Goal: Information Seeking & Learning: Learn about a topic

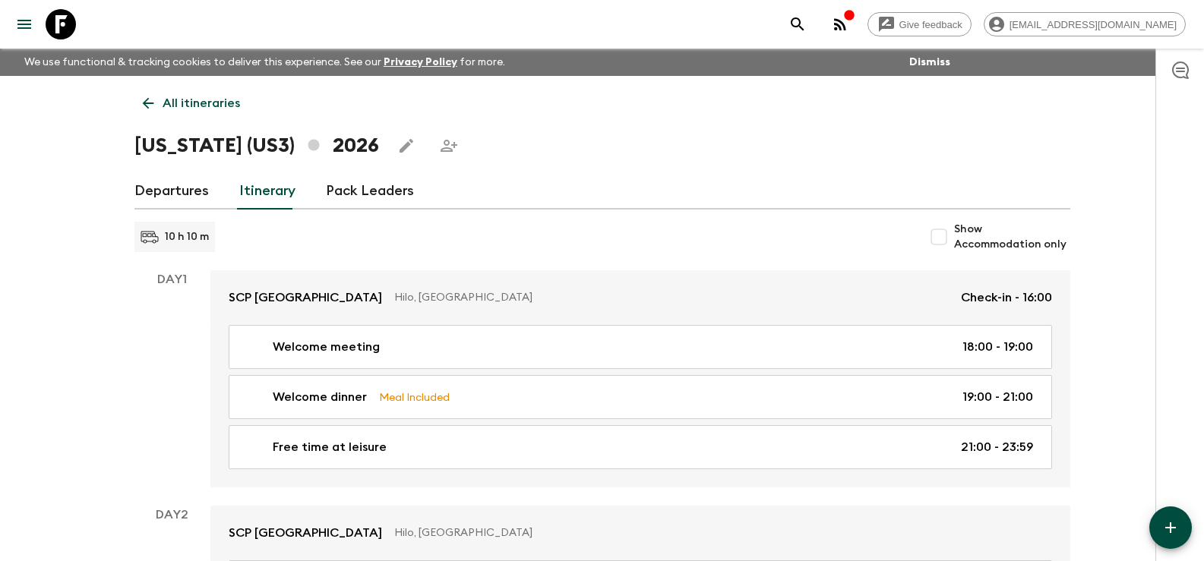
click at [143, 103] on icon at bounding box center [147, 103] width 11 height 11
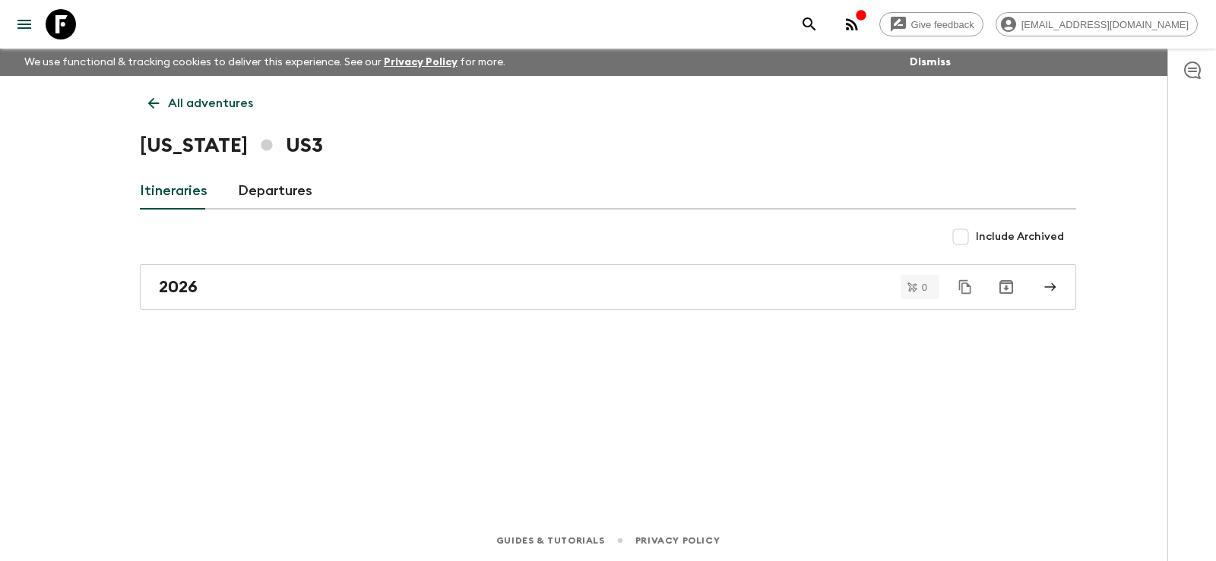
click at [153, 101] on icon at bounding box center [153, 103] width 17 height 17
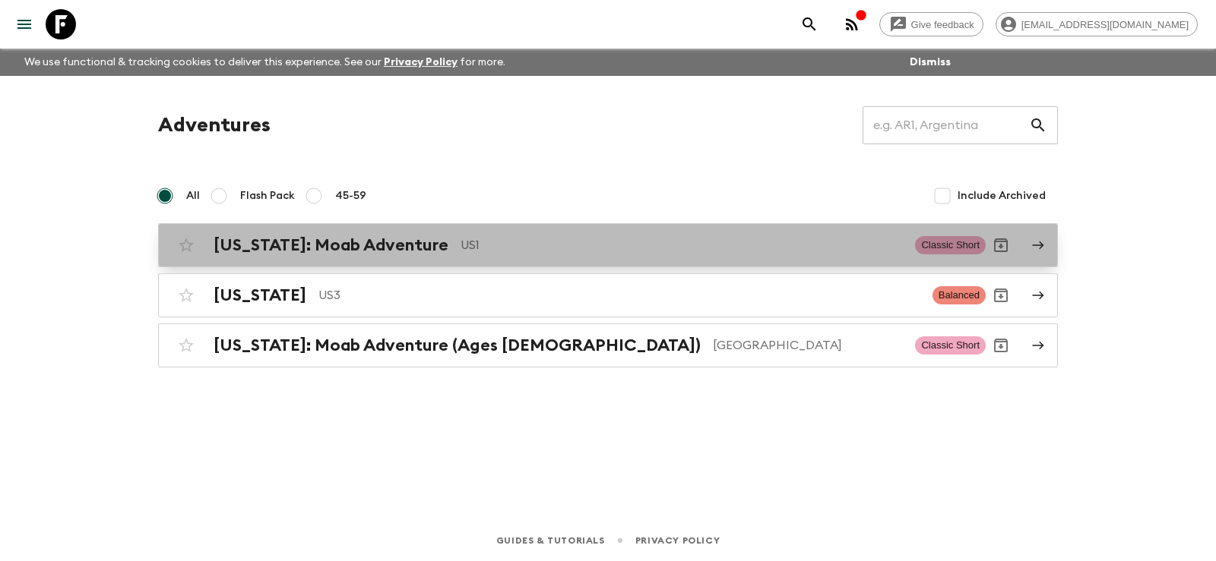
click at [301, 246] on h2 "[US_STATE]: Moab Adventure" at bounding box center [330, 246] width 235 height 20
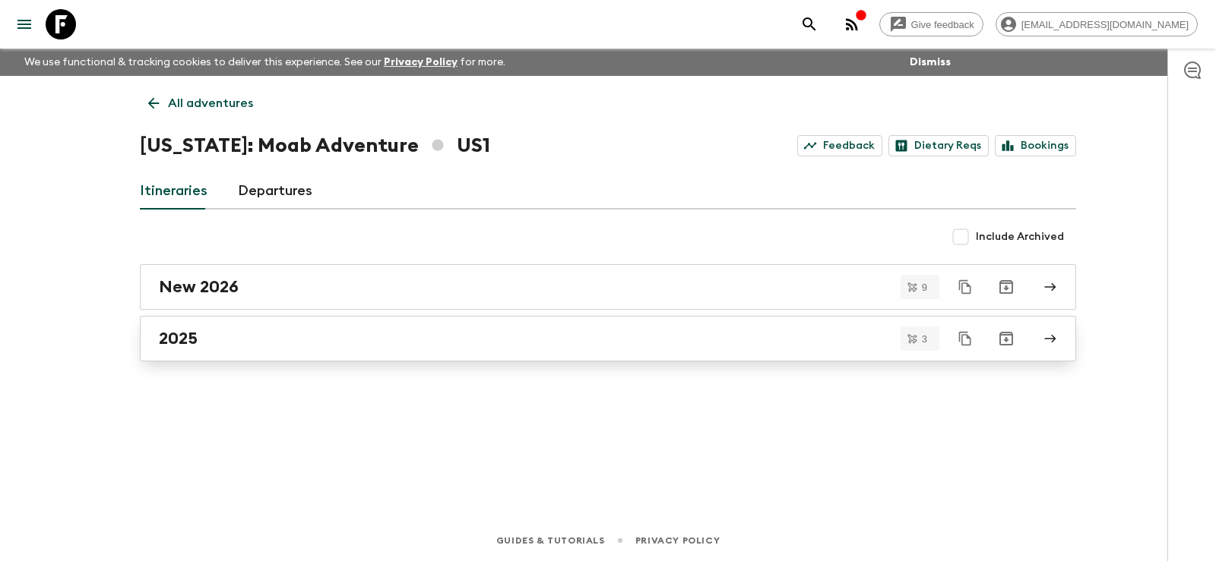
click at [182, 340] on h2 "2025" at bounding box center [178, 339] width 39 height 20
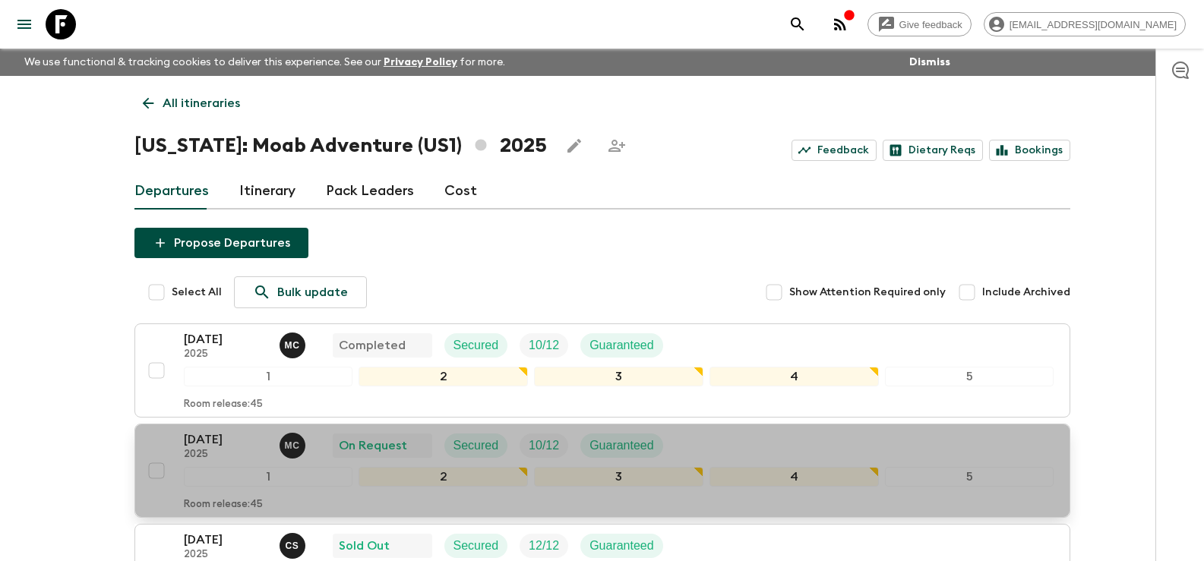
click at [210, 445] on p "[DATE]" at bounding box center [226, 440] width 84 height 18
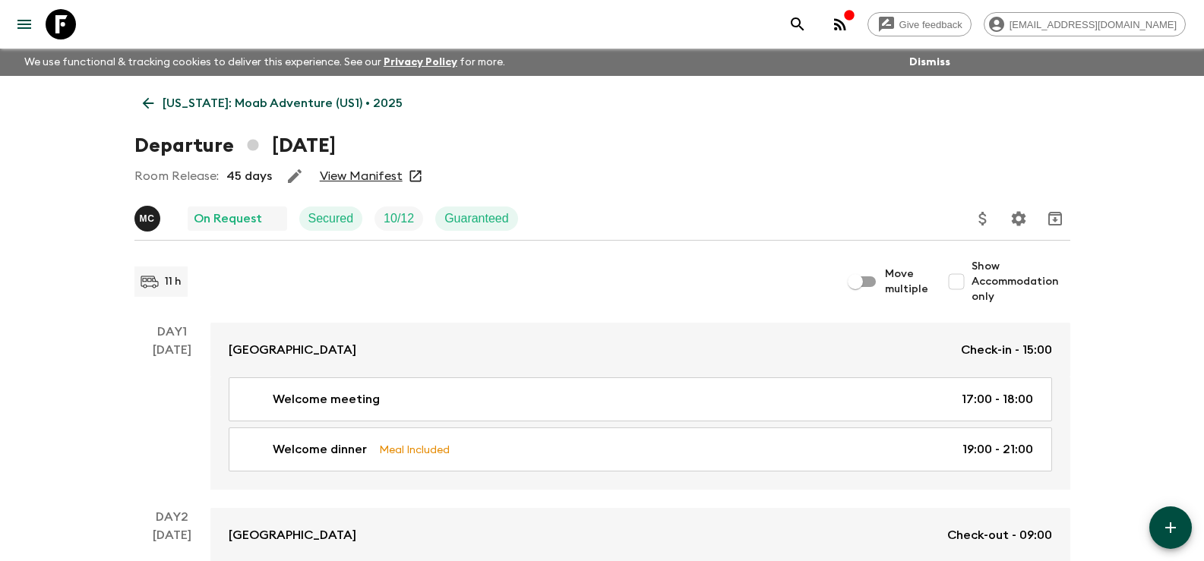
click at [367, 174] on link "View Manifest" at bounding box center [361, 176] width 83 height 15
